Goal: Information Seeking & Learning: Learn about a topic

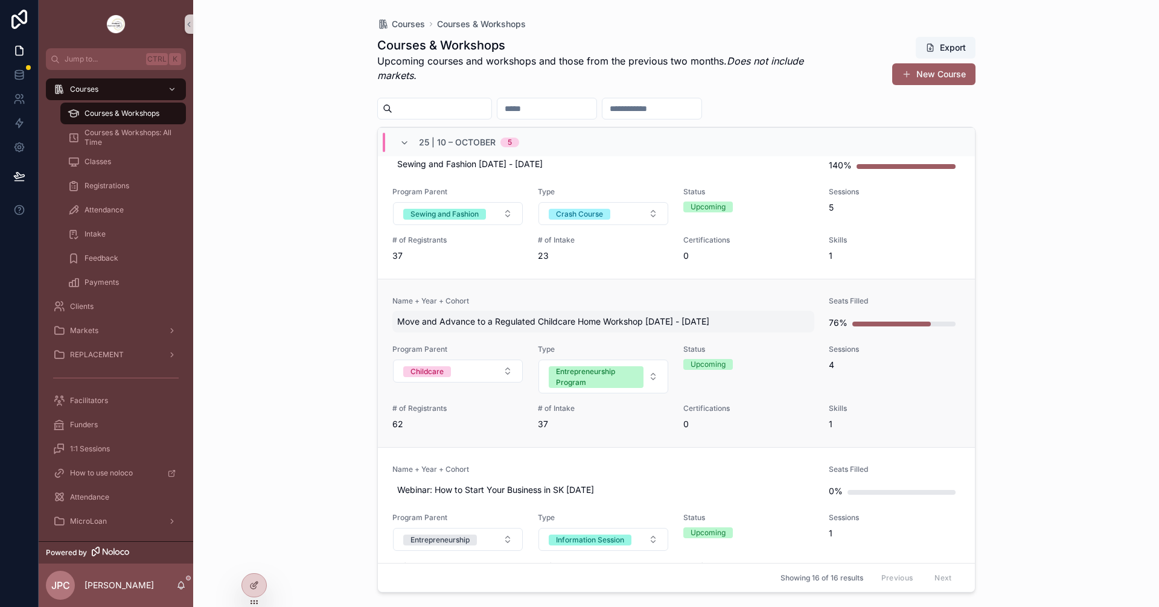
scroll to position [181, 0]
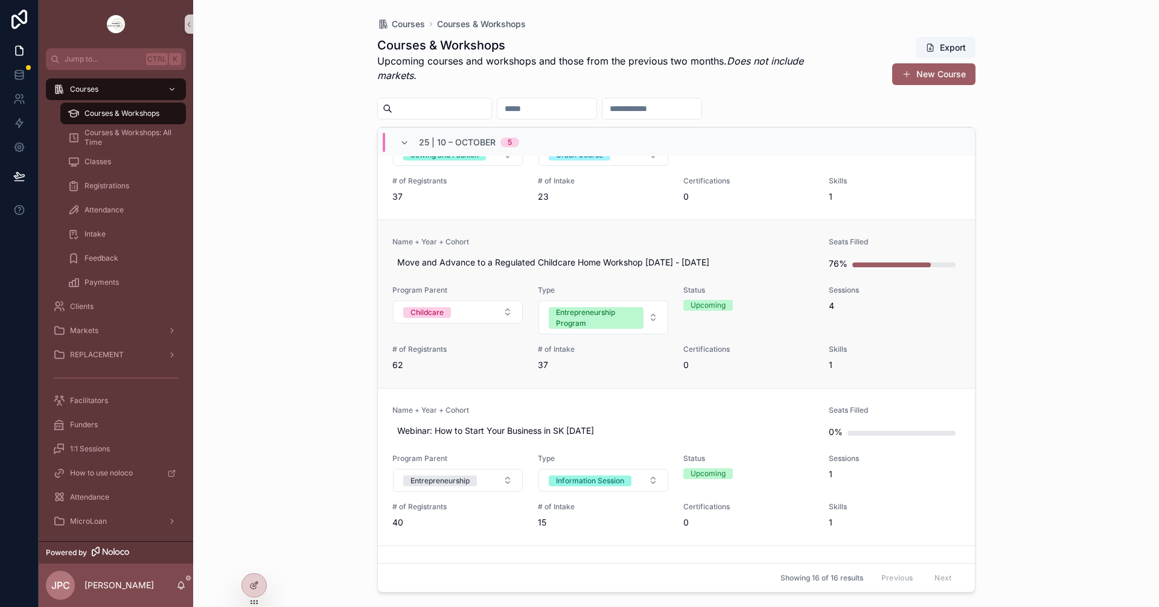
click at [603, 241] on span "Name + Year + Cohort" at bounding box center [604, 242] width 423 height 10
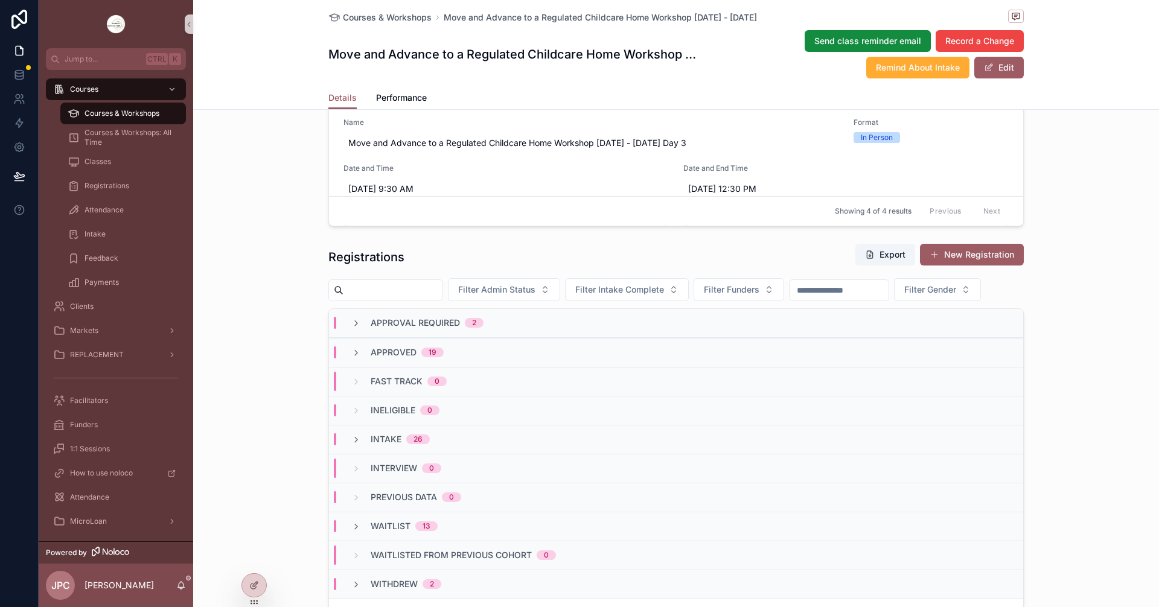
scroll to position [906, 0]
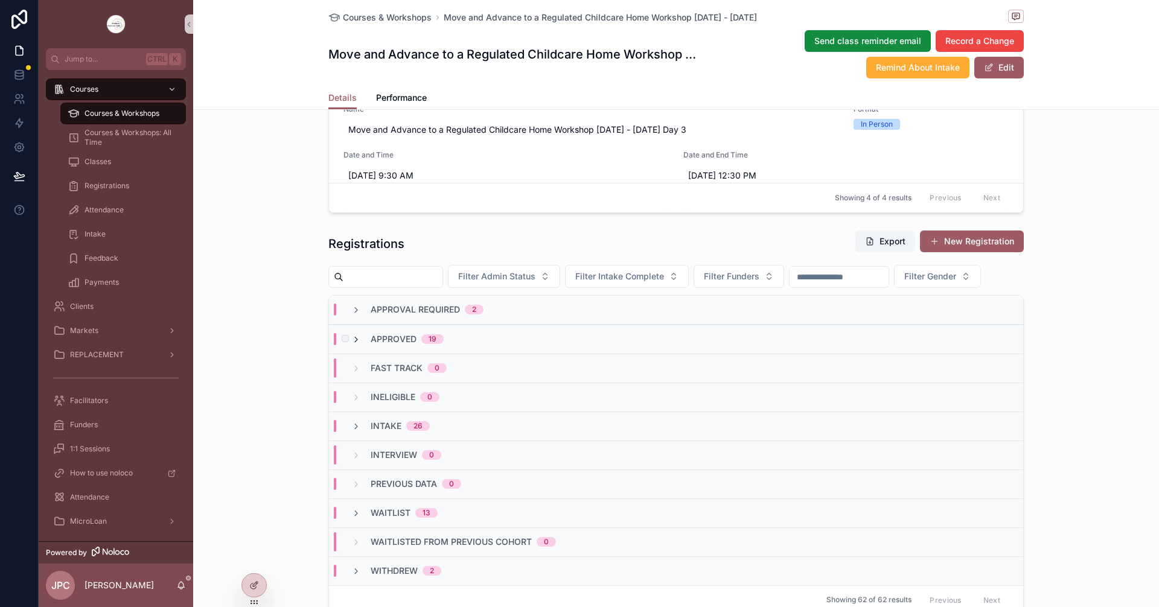
click at [351, 345] on icon "scrollable content" at bounding box center [356, 340] width 10 height 10
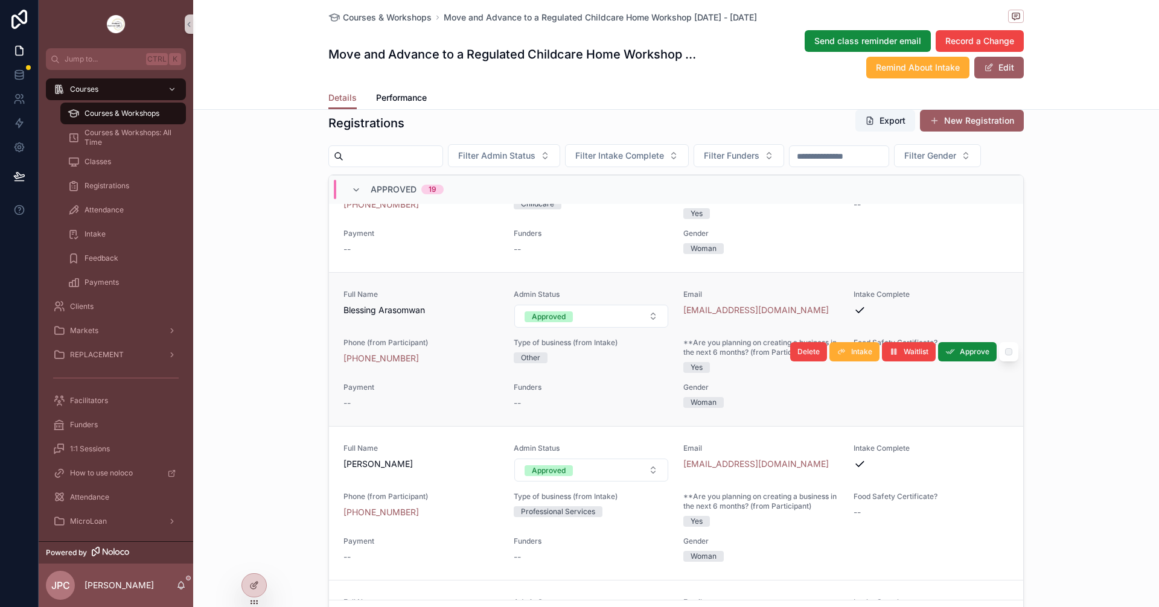
scroll to position [242, 0]
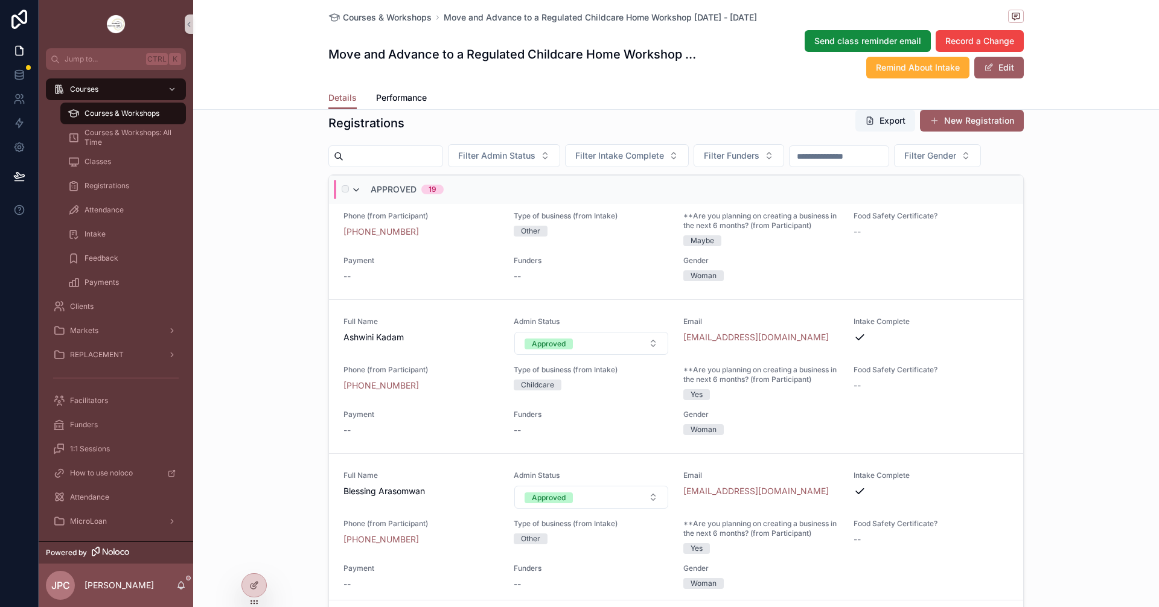
click at [351, 195] on icon "scrollable content" at bounding box center [356, 190] width 10 height 10
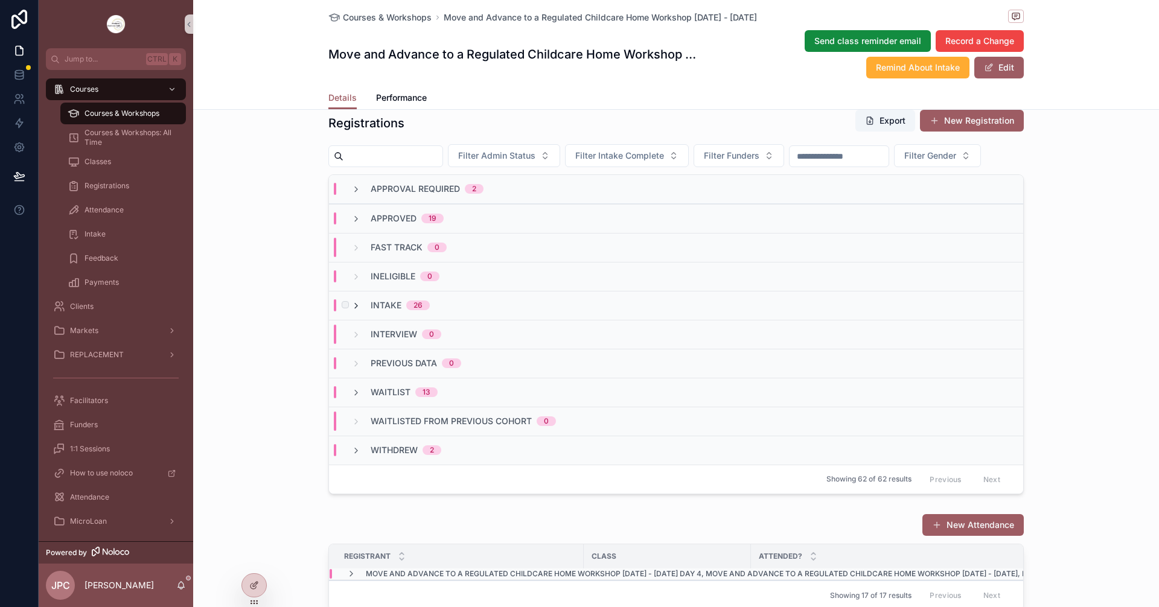
click at [351, 311] on icon "scrollable content" at bounding box center [356, 306] width 10 height 10
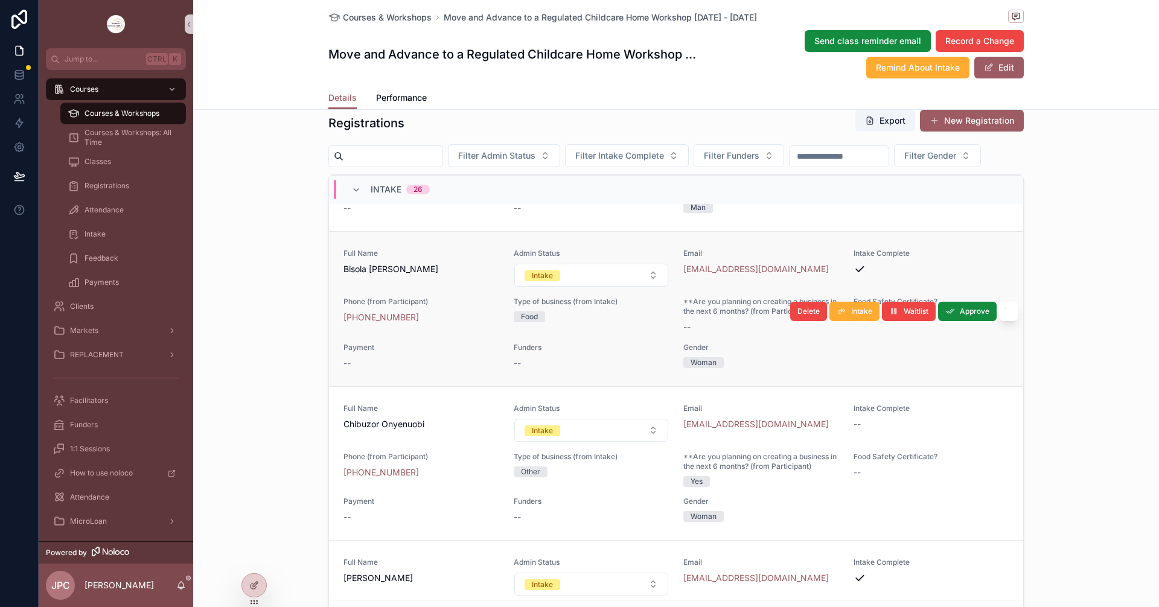
scroll to position [302, 0]
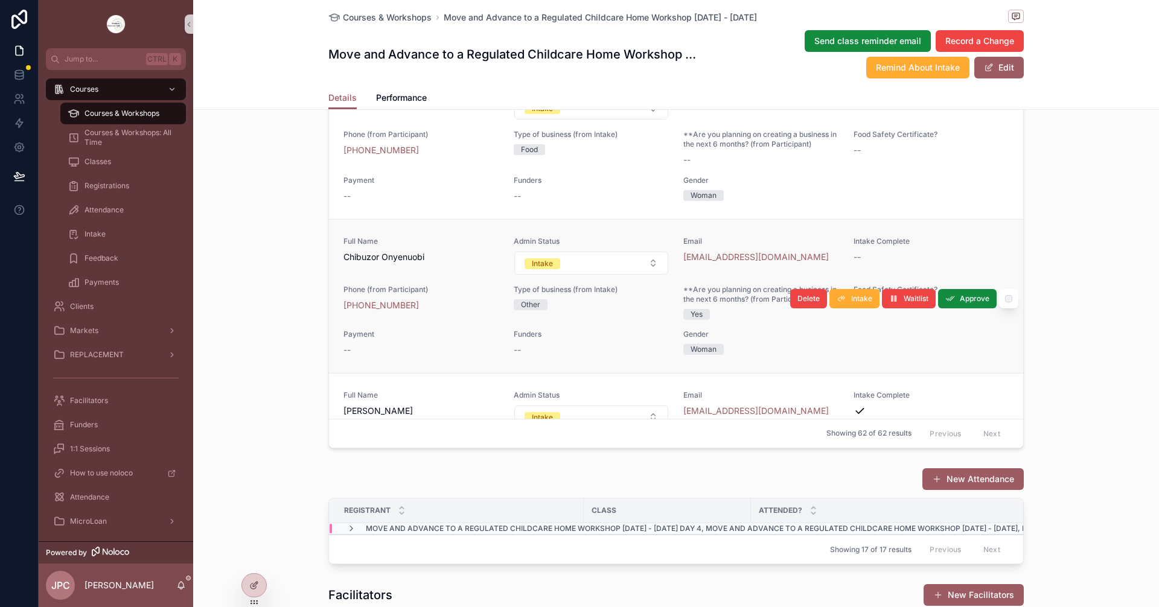
scroll to position [302, 0]
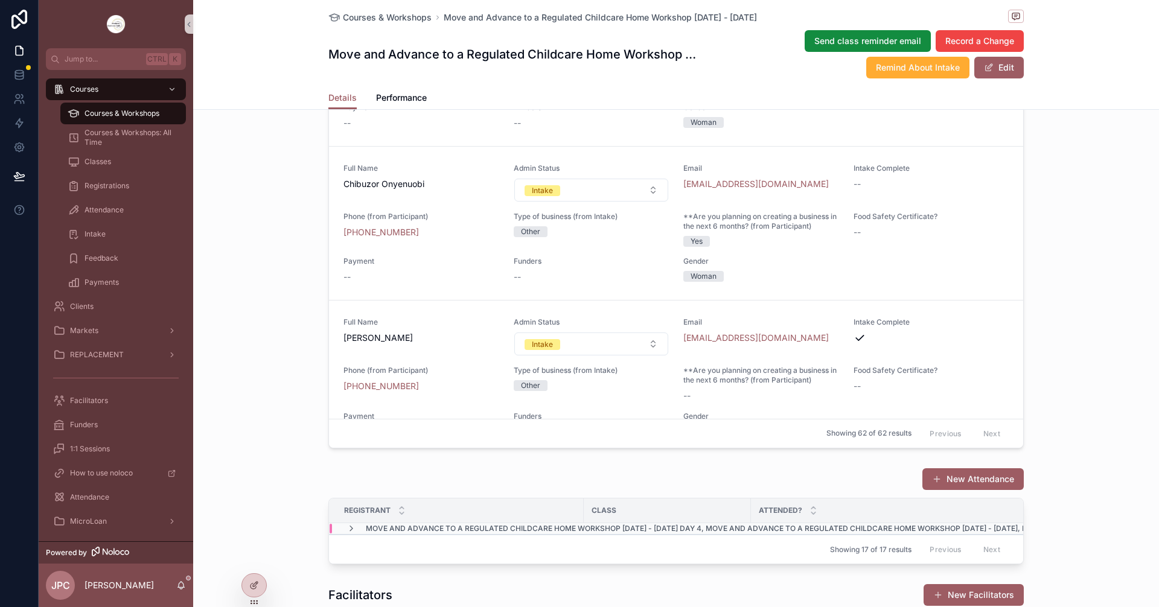
drag, startPoint x: 1089, startPoint y: 244, endPoint x: 1066, endPoint y: 180, distance: 68.0
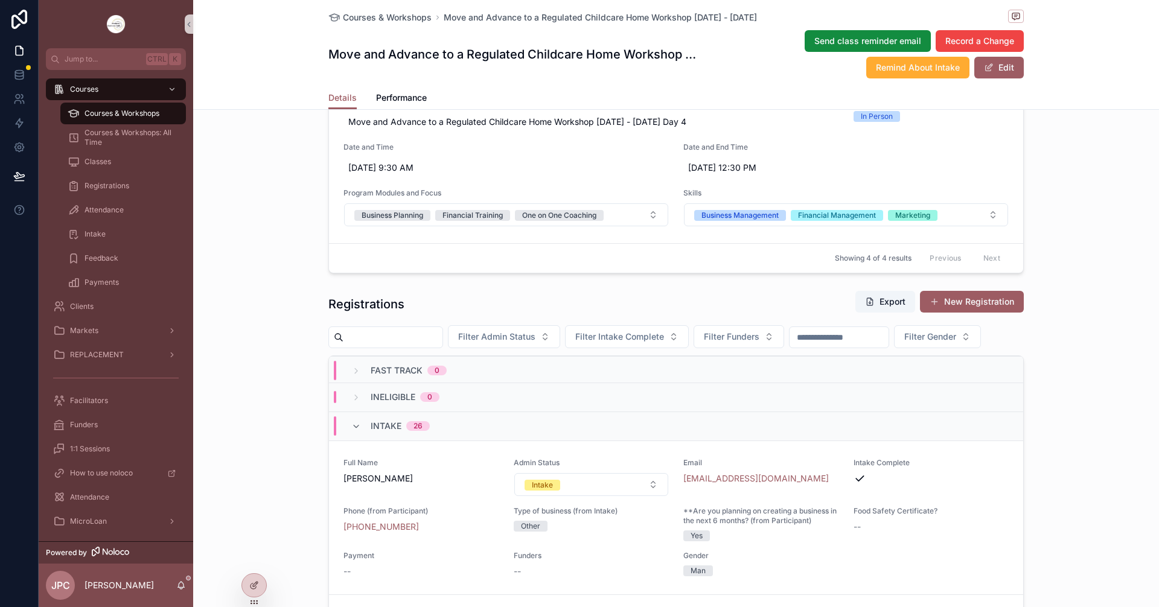
scroll to position [0, 0]
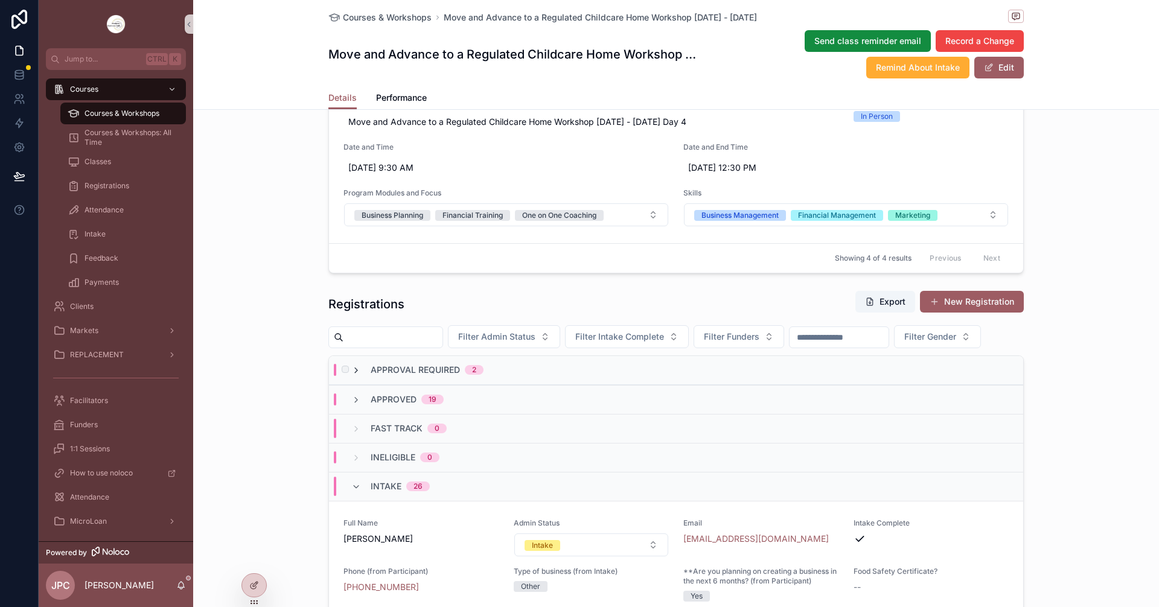
click at [353, 376] on icon "scrollable content" at bounding box center [356, 371] width 10 height 10
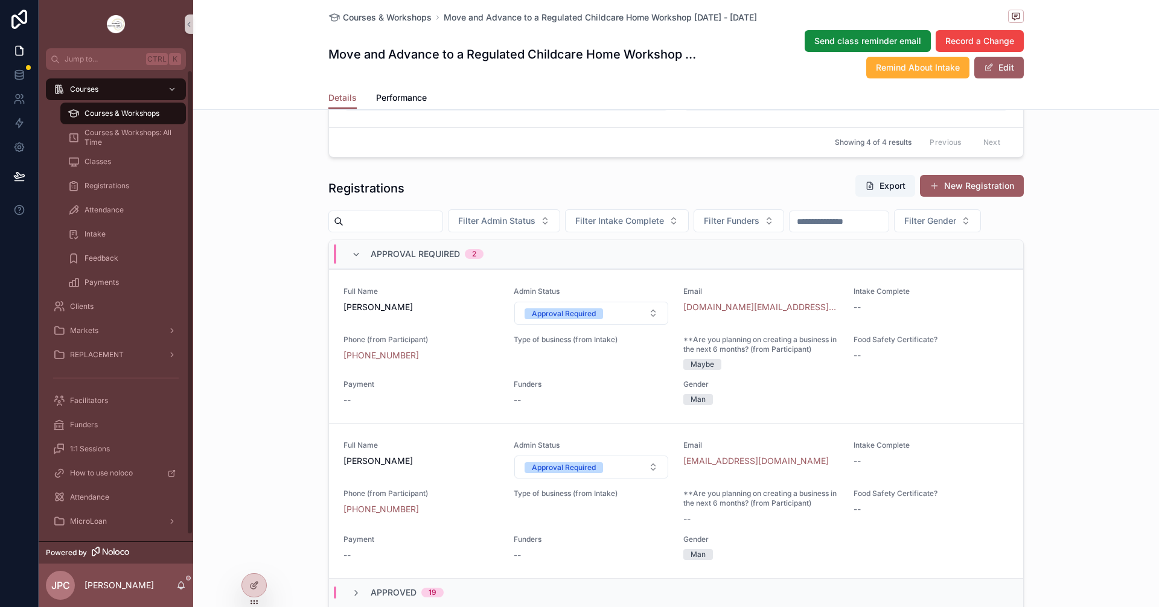
scroll to position [966, 0]
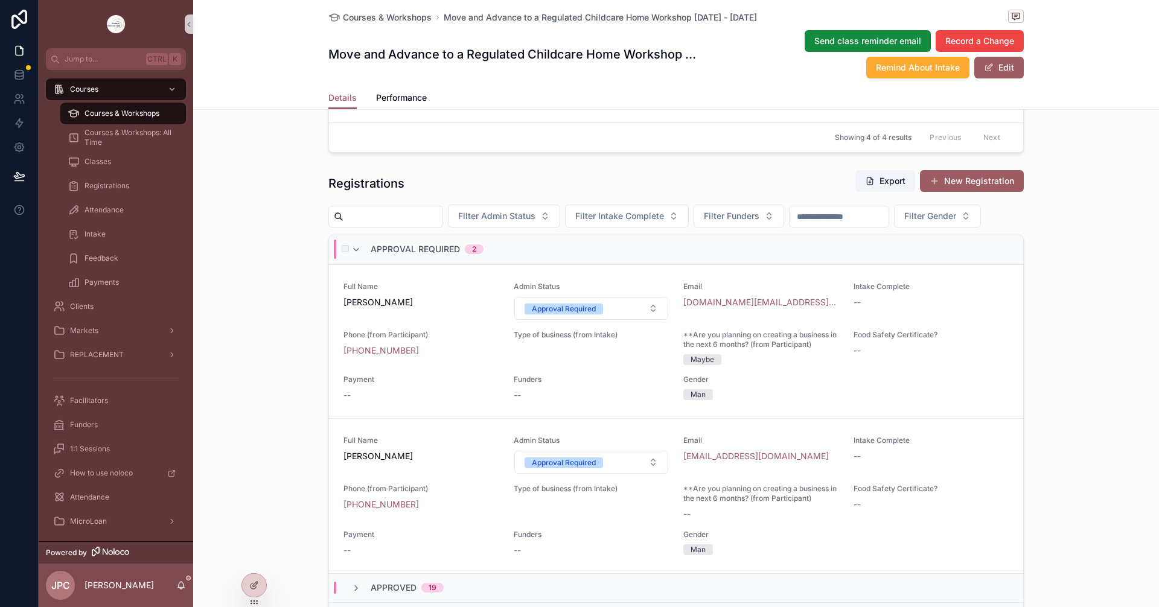
click at [359, 259] on div "Approval Required 2" at bounding box center [417, 249] width 132 height 19
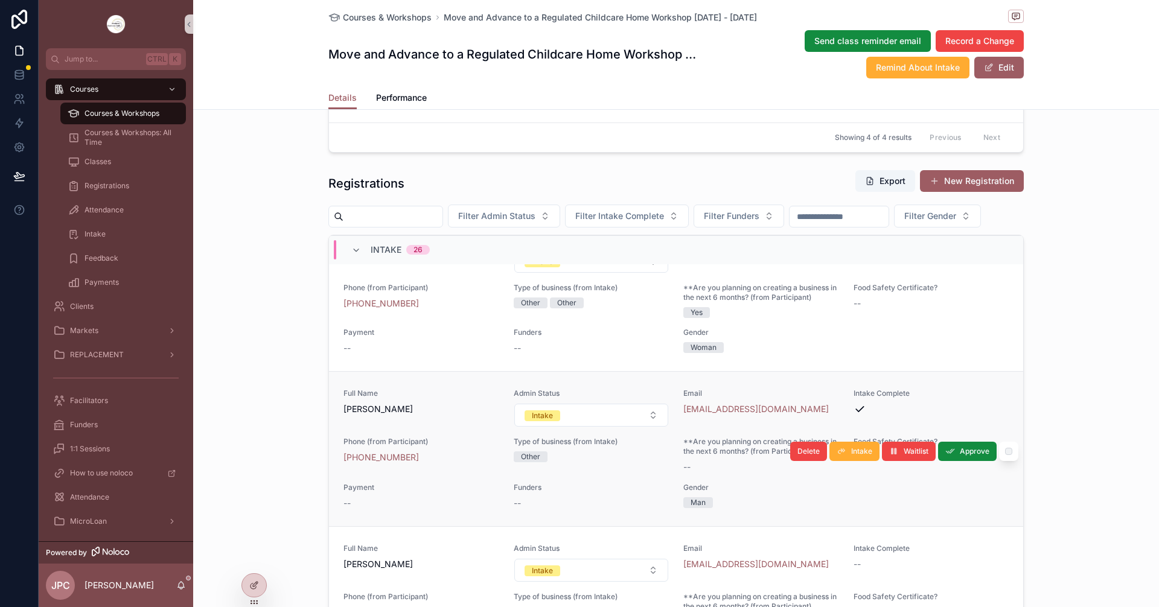
scroll to position [362, 0]
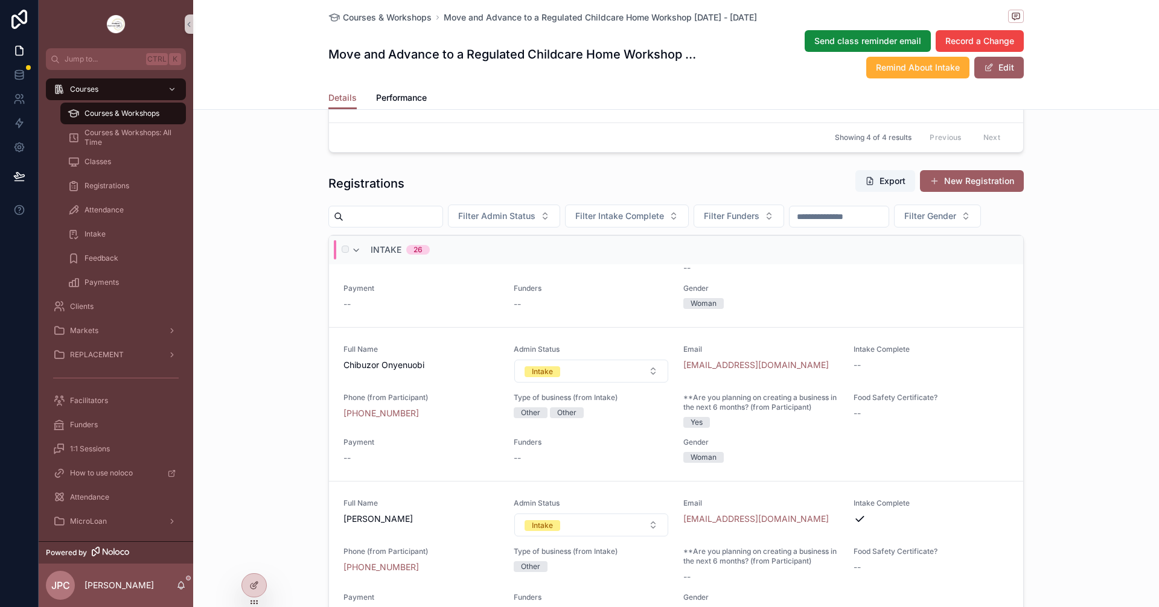
click at [346, 260] on div "scrollable content" at bounding box center [344, 249] width 14 height 19
click at [351, 260] on div "Intake 26" at bounding box center [390, 249] width 79 height 19
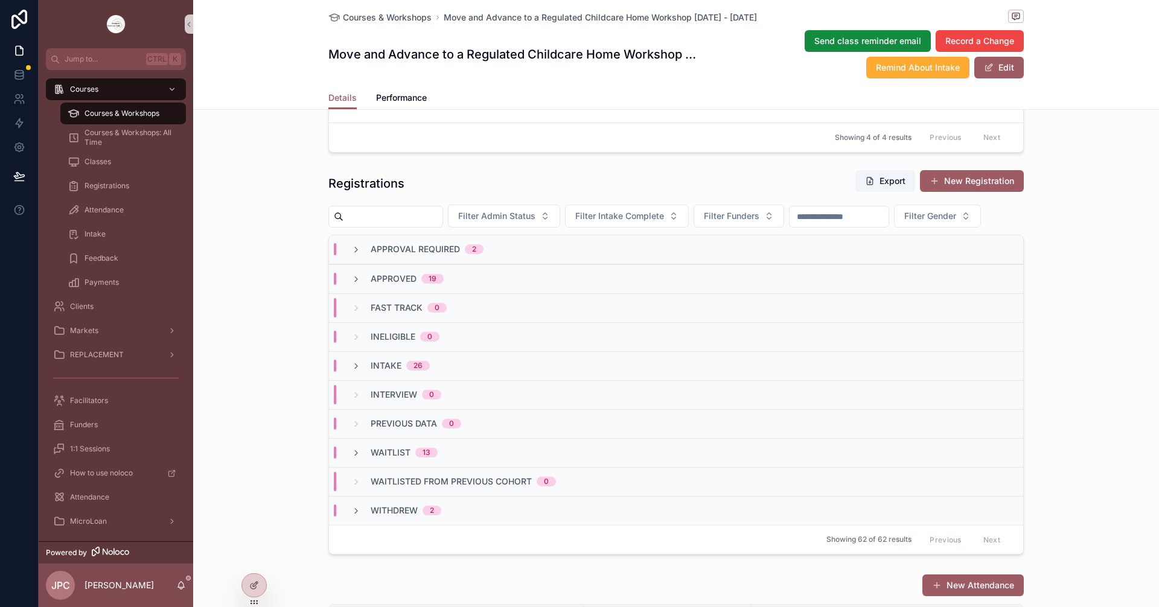
scroll to position [0, 0]
click at [359, 285] on div "Approved 19" at bounding box center [397, 279] width 92 height 12
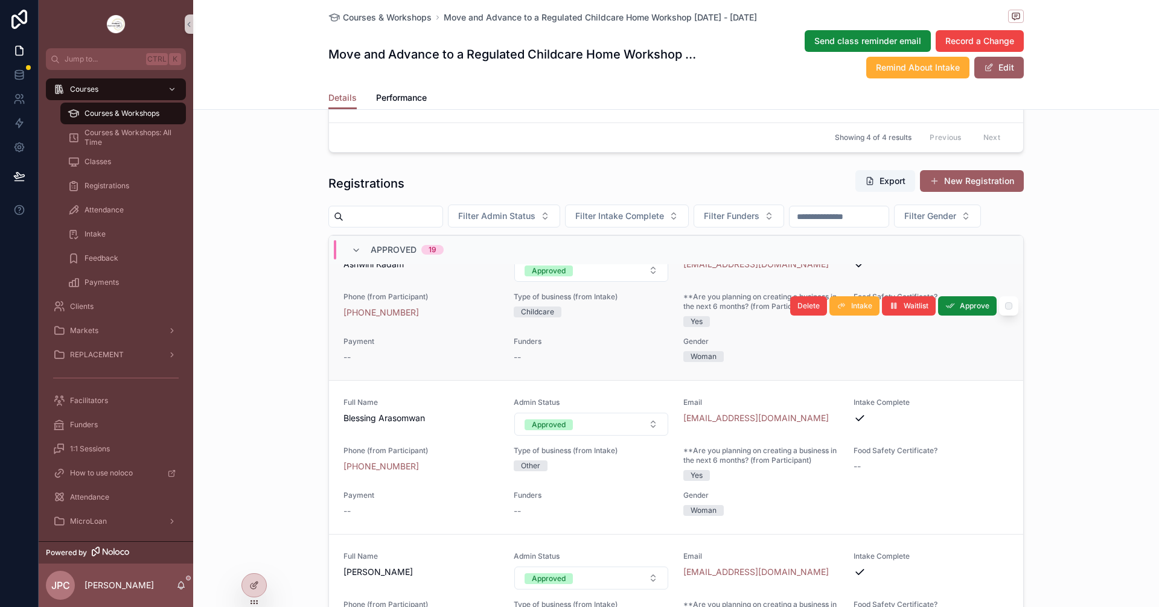
scroll to position [302, 0]
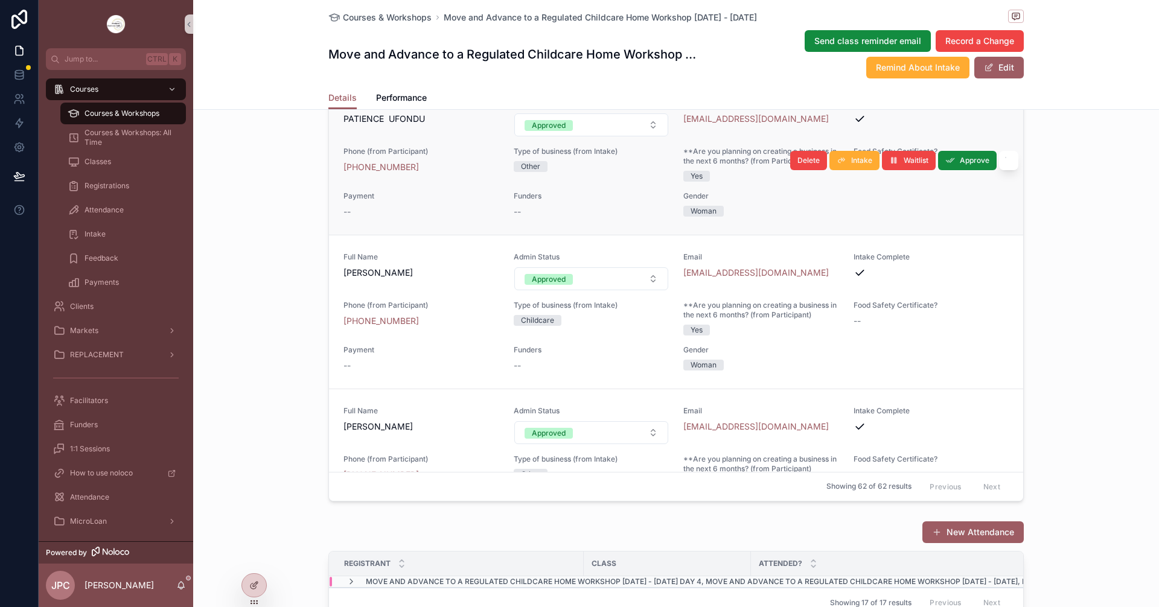
scroll to position [1087, 0]
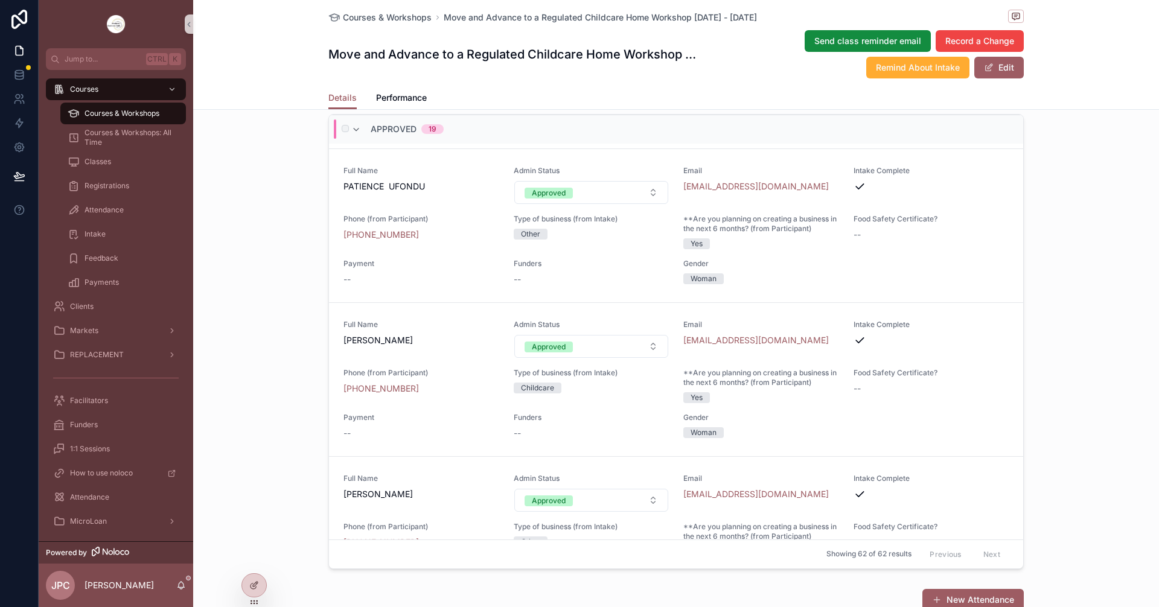
click at [345, 139] on div "scrollable content" at bounding box center [344, 129] width 14 height 19
click at [353, 135] on icon "scrollable content" at bounding box center [356, 130] width 10 height 10
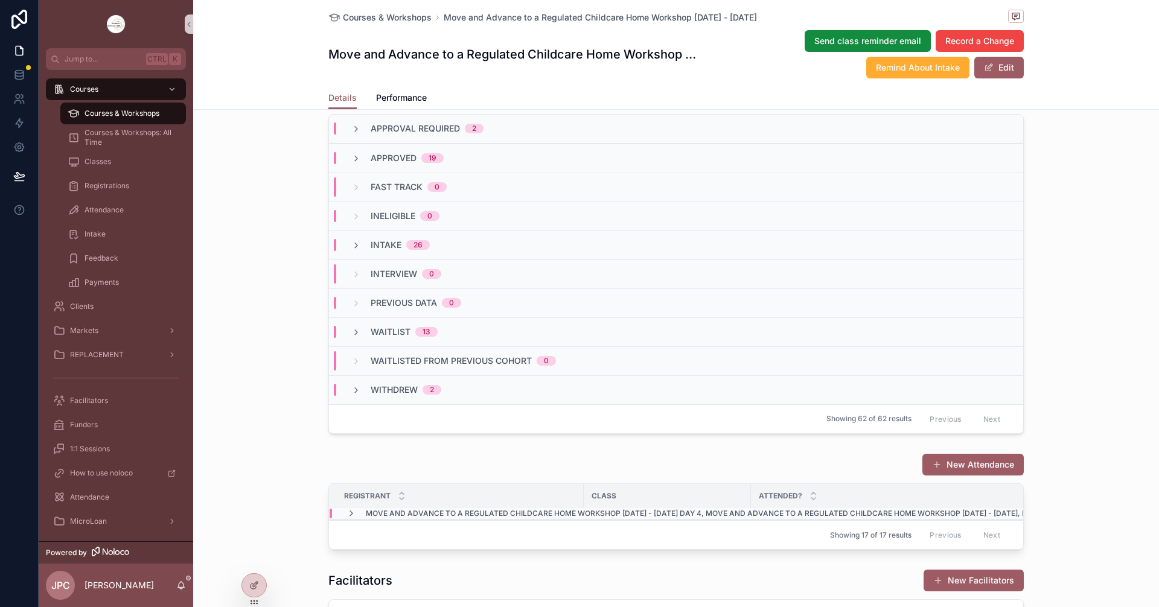
scroll to position [0, 0]
click at [362, 251] on div "Intake 26" at bounding box center [390, 245] width 79 height 12
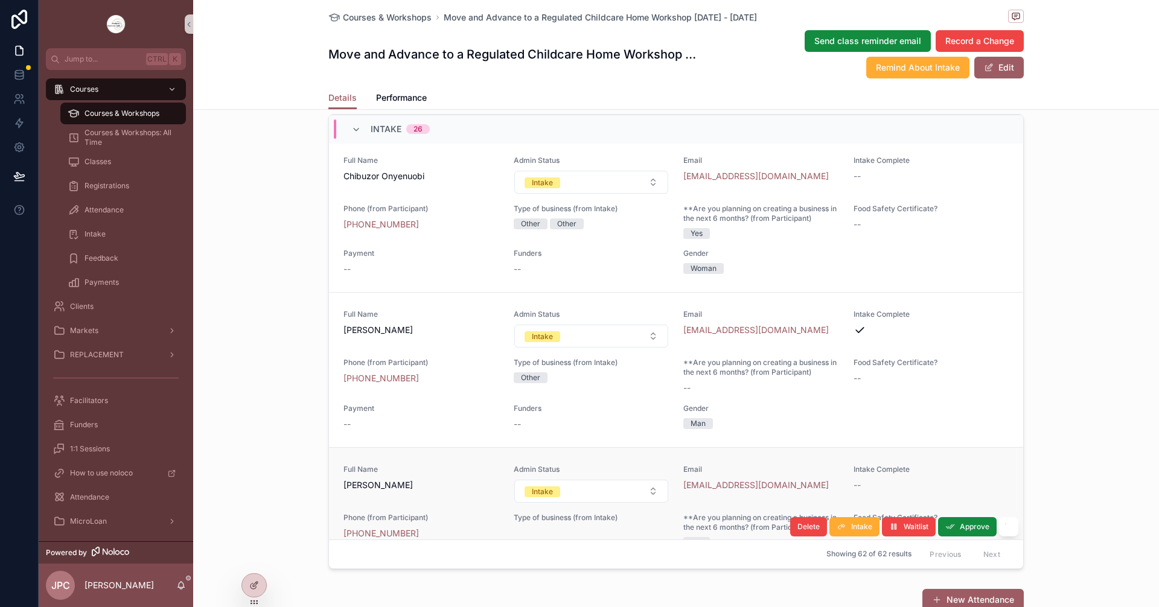
scroll to position [423, 0]
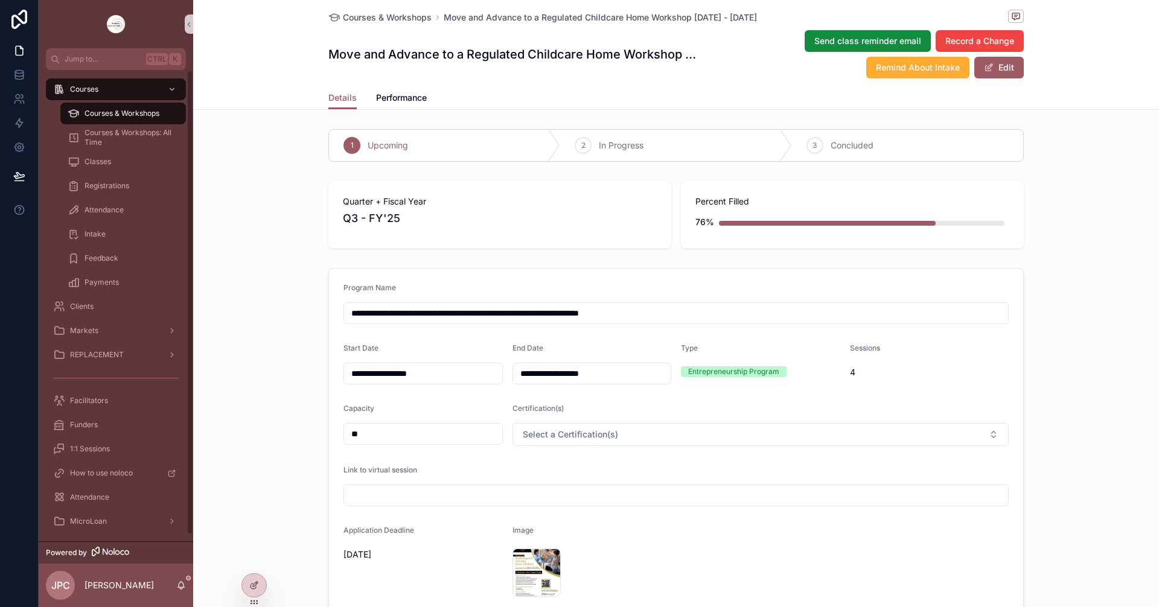
click at [126, 222] on div "Attendance" at bounding box center [123, 210] width 140 height 24
click at [120, 230] on div "Intake" at bounding box center [123, 234] width 111 height 19
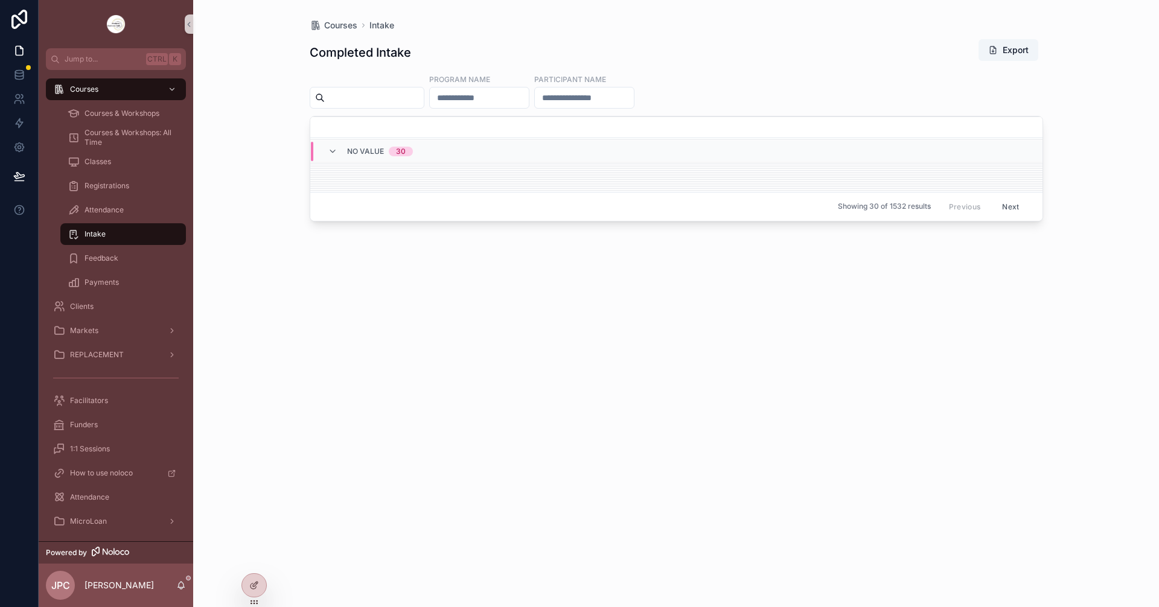
click at [335, 147] on td "View Registrant" at bounding box center [676, 148] width 732 height 2
click at [333, 153] on td "View Registrant" at bounding box center [676, 153] width 732 height 2
click at [1014, 151] on span "View Registrant" at bounding box center [1008, 151] width 54 height 10
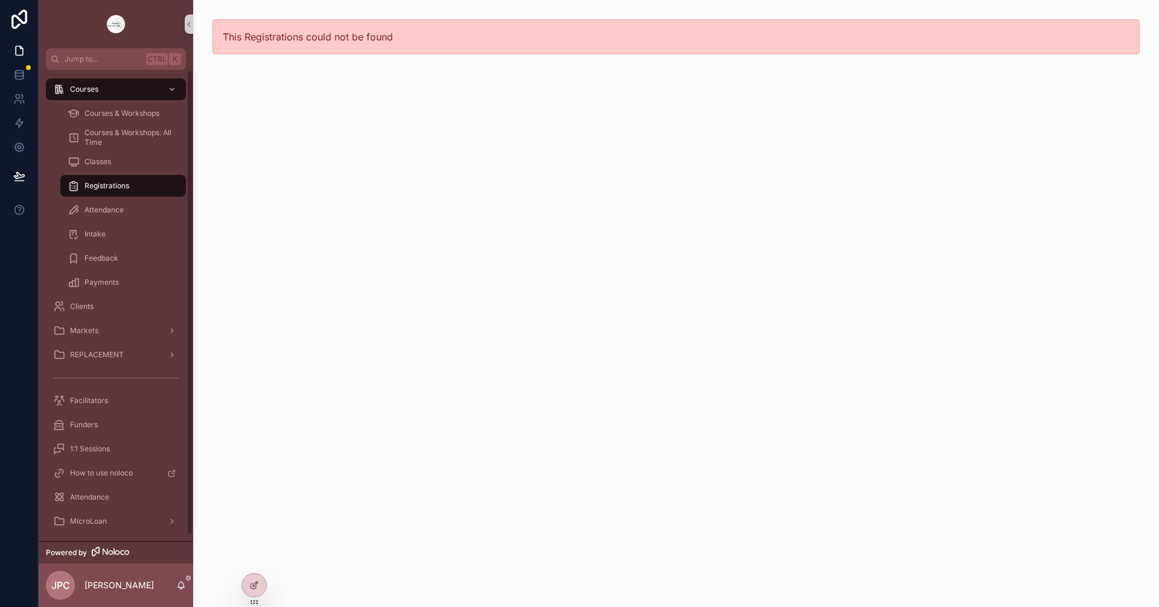
click at [135, 186] on div "Registrations" at bounding box center [123, 185] width 111 height 19
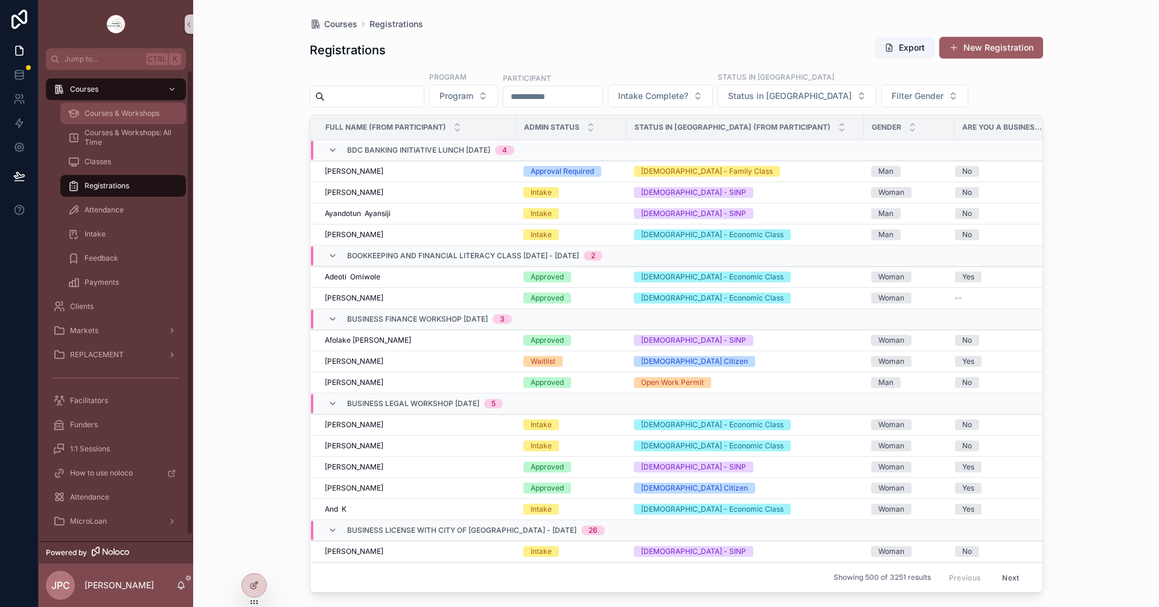
click at [136, 110] on span "Courses & Workshops" at bounding box center [122, 114] width 75 height 10
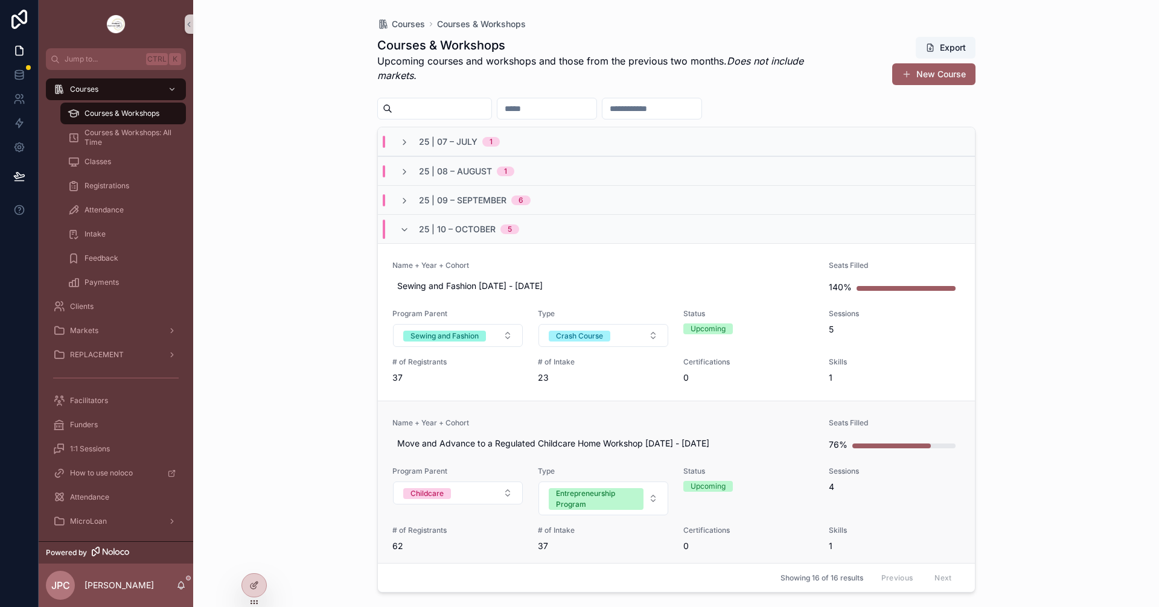
click at [588, 419] on span "Name + Year + Cohort" at bounding box center [604, 423] width 423 height 10
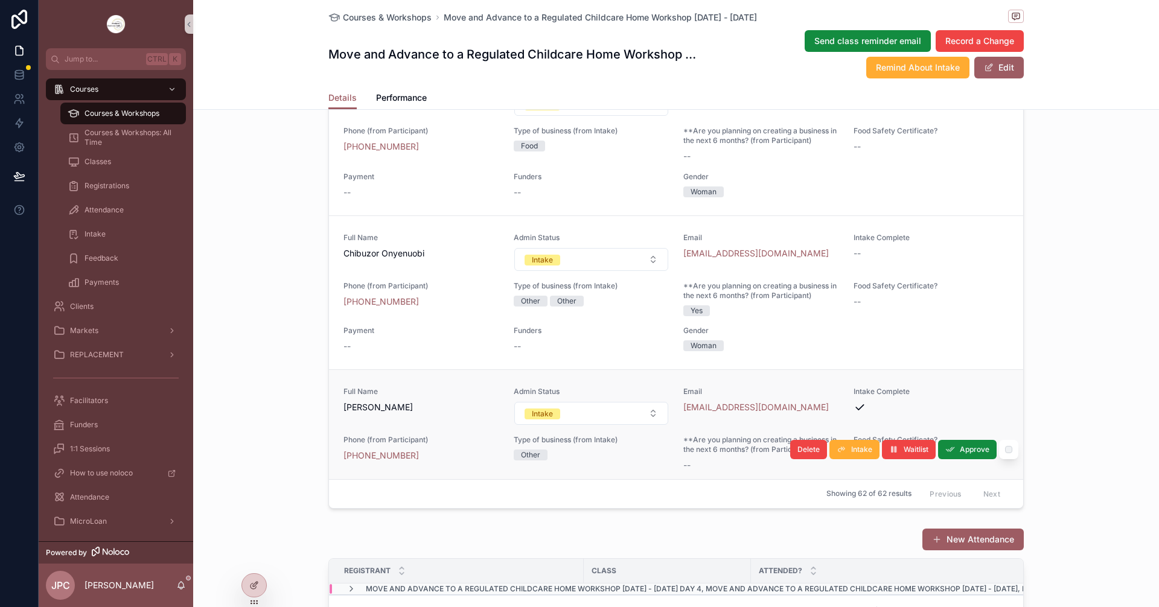
scroll to position [423, 0]
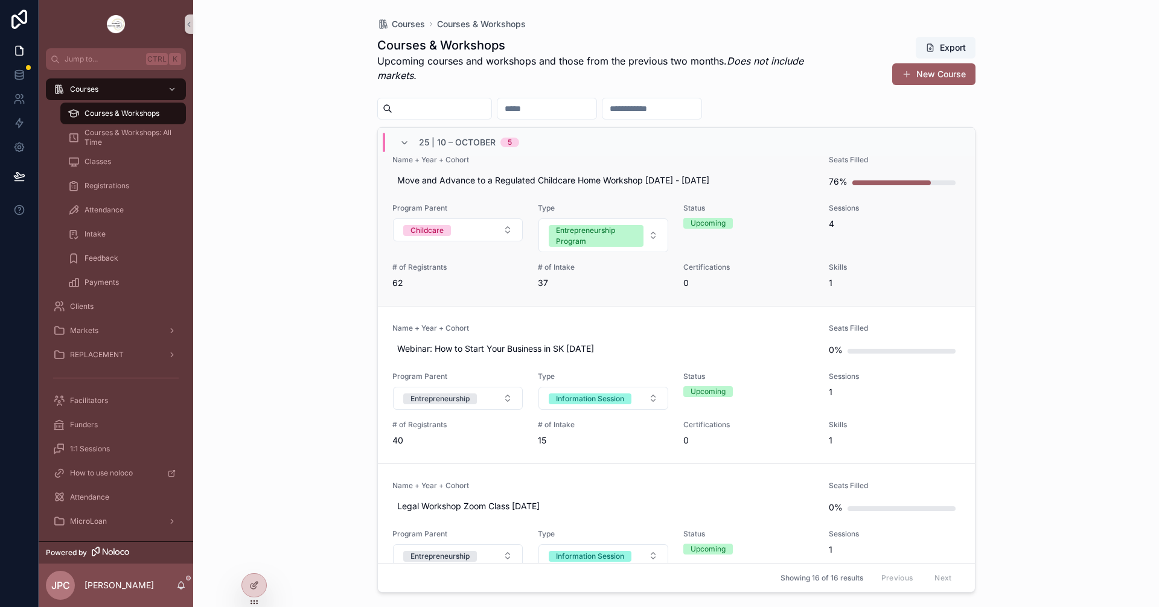
scroll to position [235, 0]
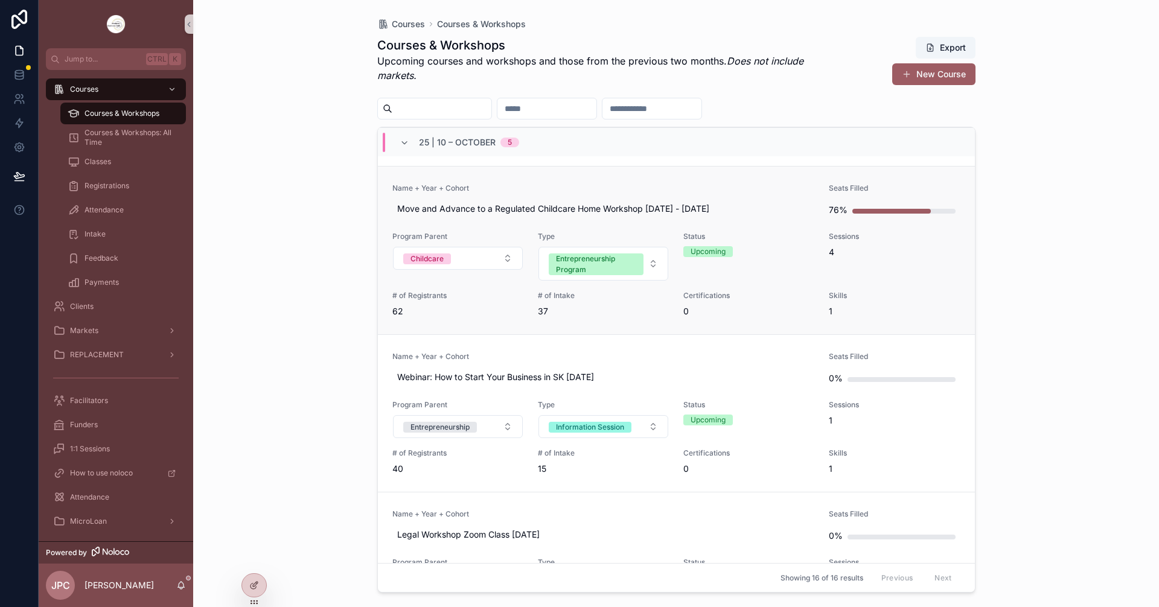
click at [592, 184] on span "Name + Year + Cohort" at bounding box center [604, 189] width 423 height 10
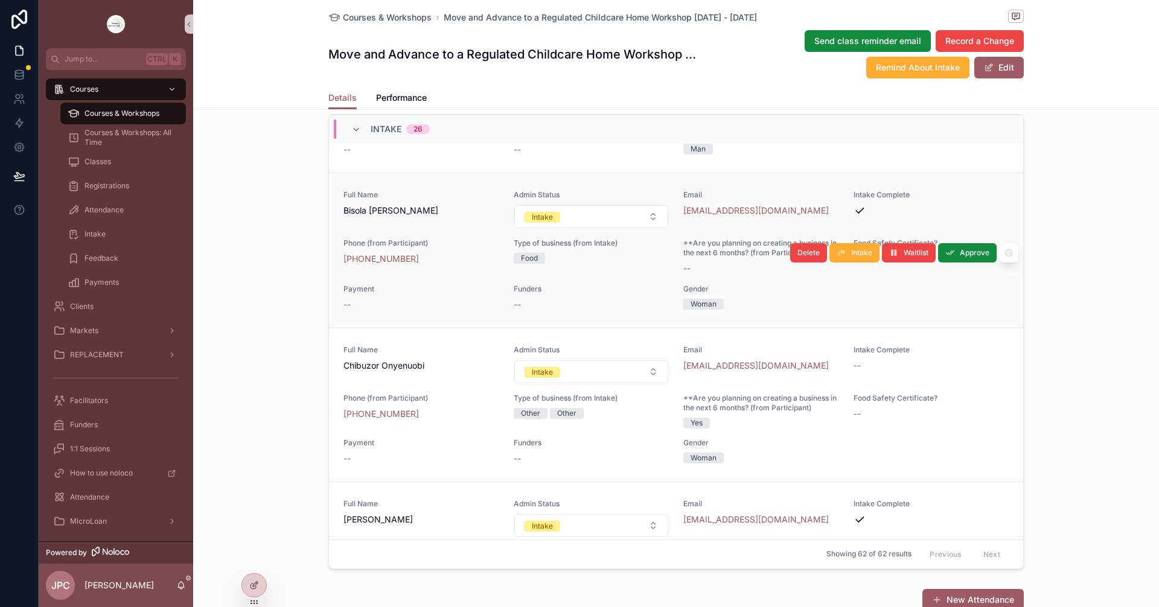
scroll to position [242, 0]
